Goal: Information Seeking & Learning: Learn about a topic

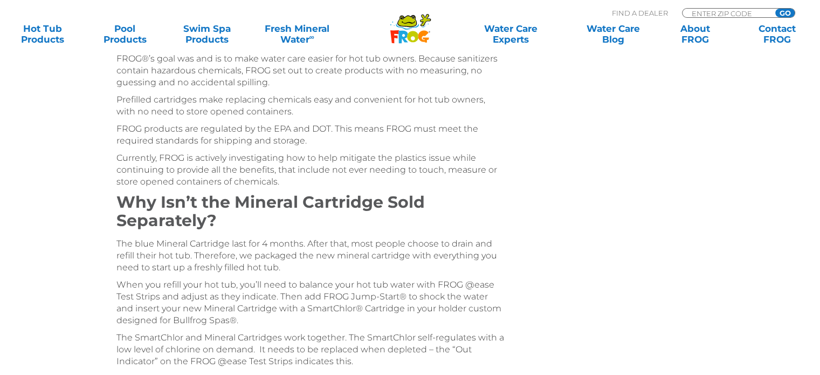
scroll to position [3432, 0]
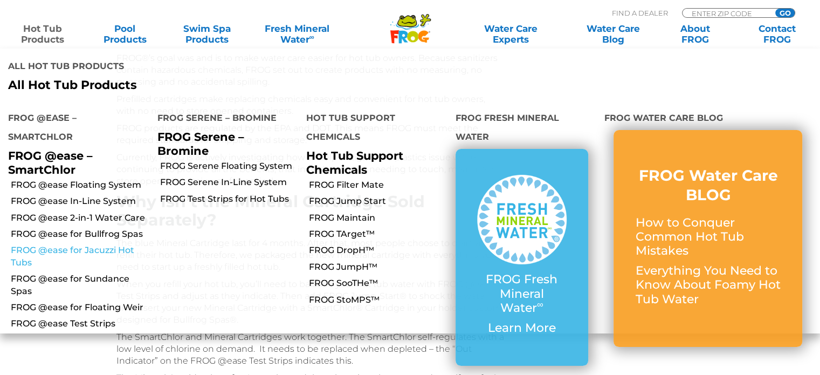
click at [90, 244] on link "FROG @ease for Jacuzzi Hot Tubs" at bounding box center [80, 256] width 139 height 24
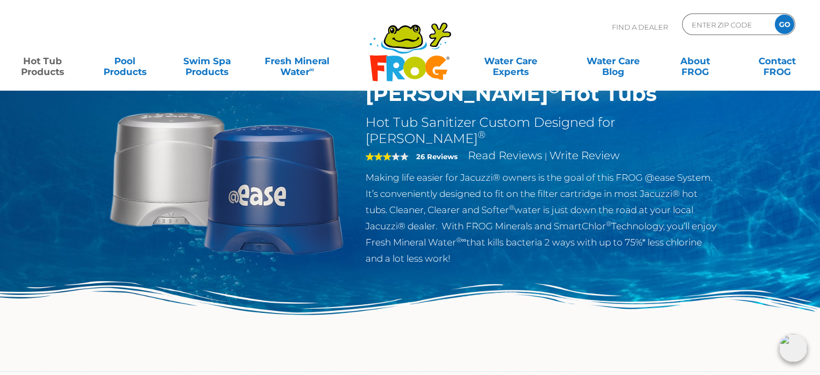
scroll to position [71, 0]
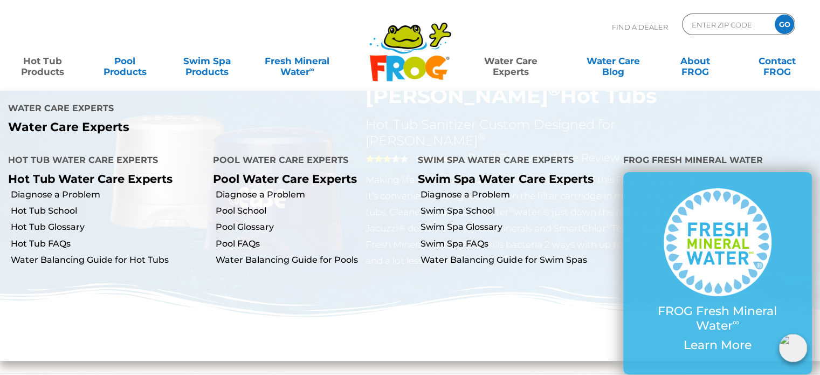
click at [507, 59] on link "Water Care Experts" at bounding box center [511, 61] width 104 height 22
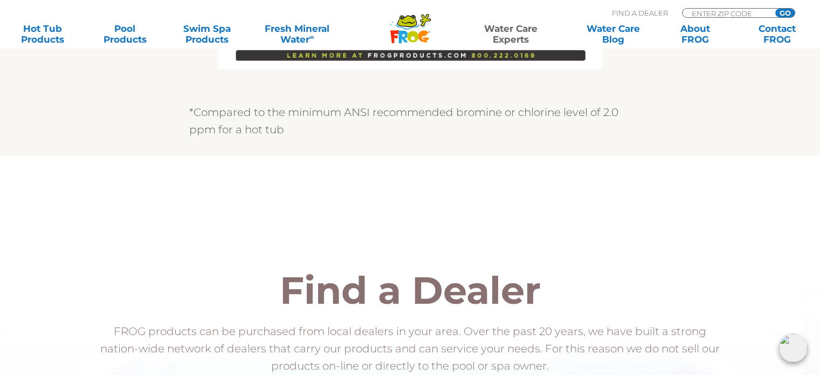
scroll to position [1005, 0]
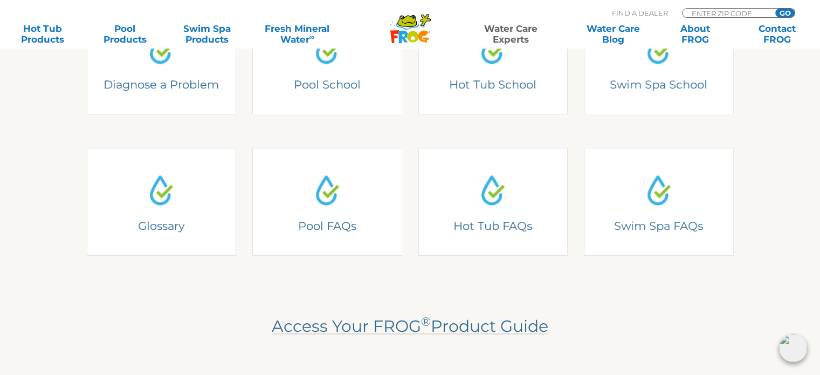
scroll to position [358, 0]
